Goal: Find specific page/section: Find specific page/section

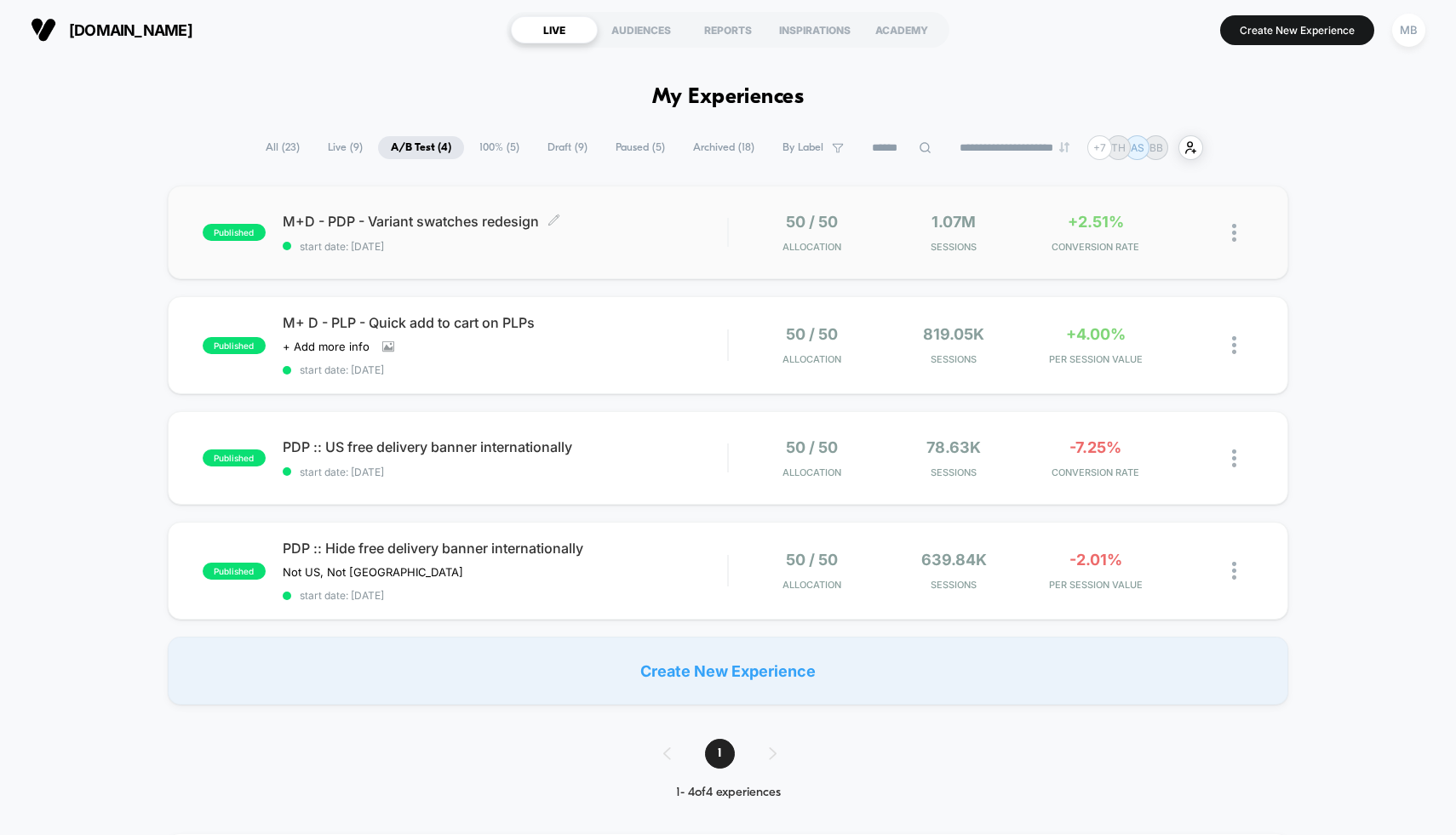
click at [482, 213] on span "M+D - PDP - Variant swatches redesign Click to edit experience details" at bounding box center [504, 221] width 445 height 17
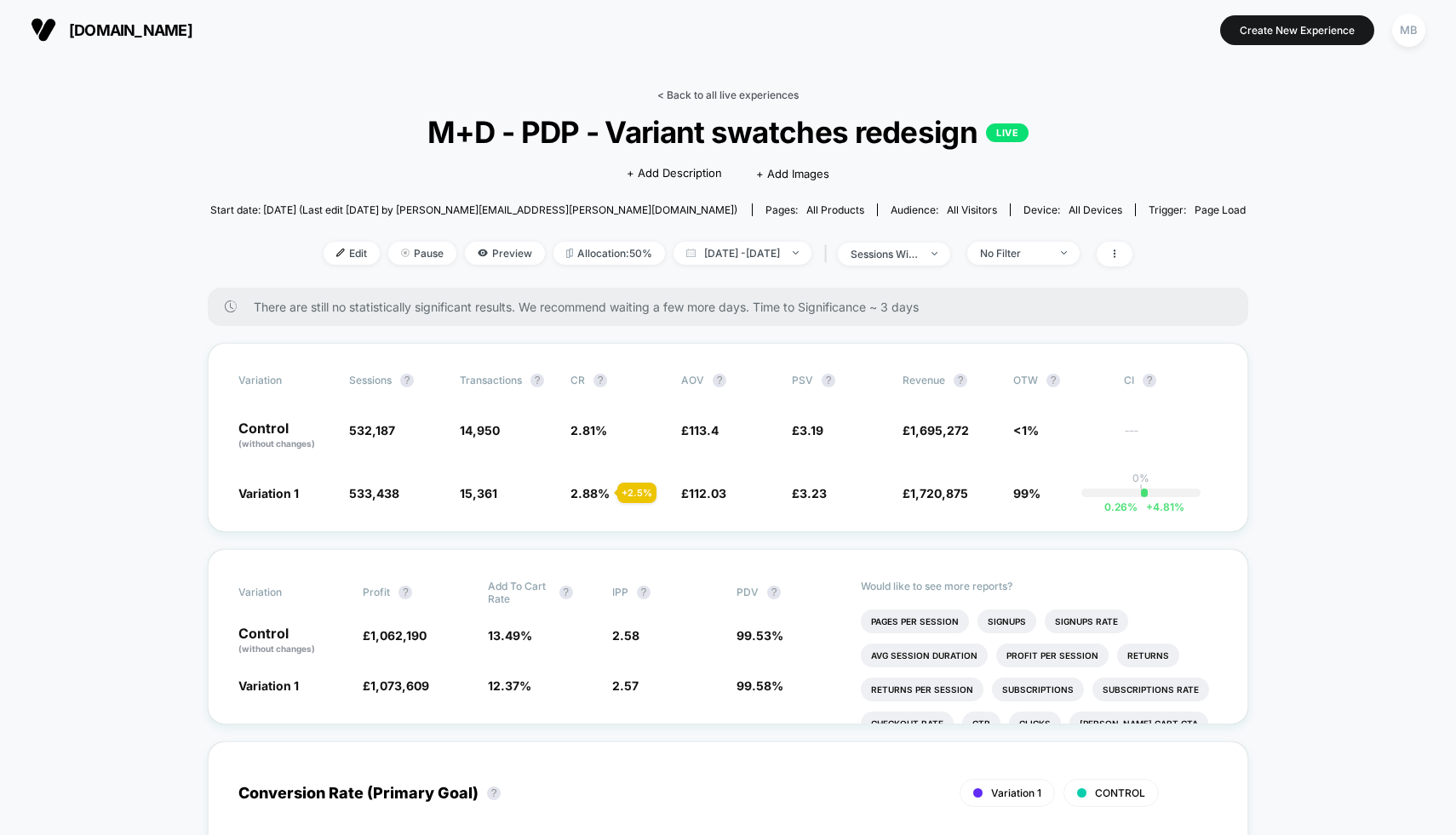
click at [715, 94] on link "< Back to all live experiences" at bounding box center [728, 94] width 142 height 13
